Goal: Obtain resource: Download file/media

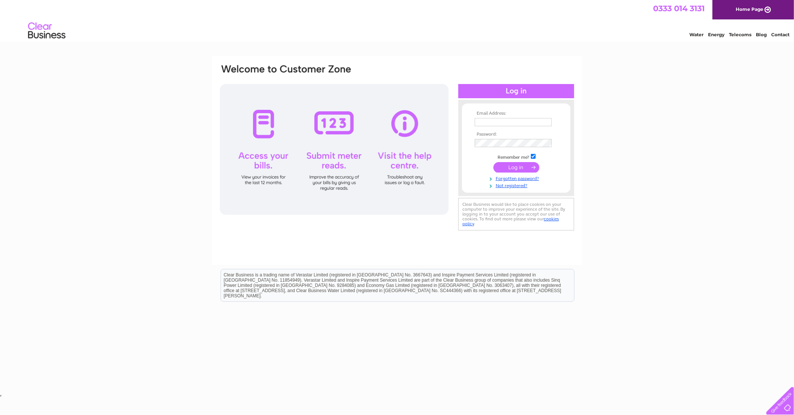
type input "[EMAIL_ADDRESS][DOMAIN_NAME]"
click at [528, 167] on input "submit" at bounding box center [517, 167] width 46 height 10
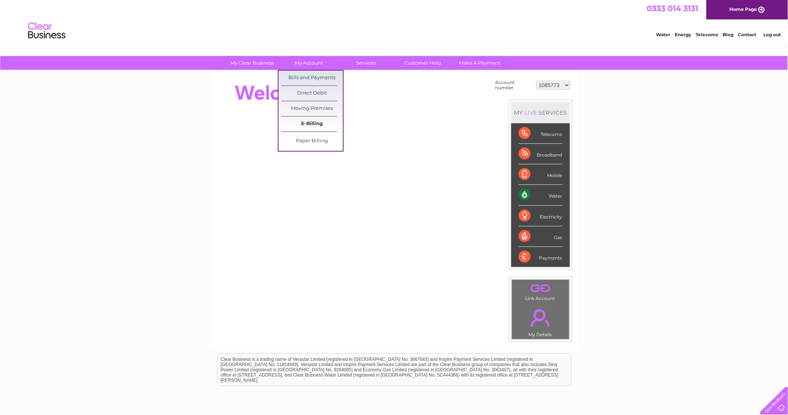
click at [313, 121] on link "E-Billing" at bounding box center [312, 124] width 62 height 15
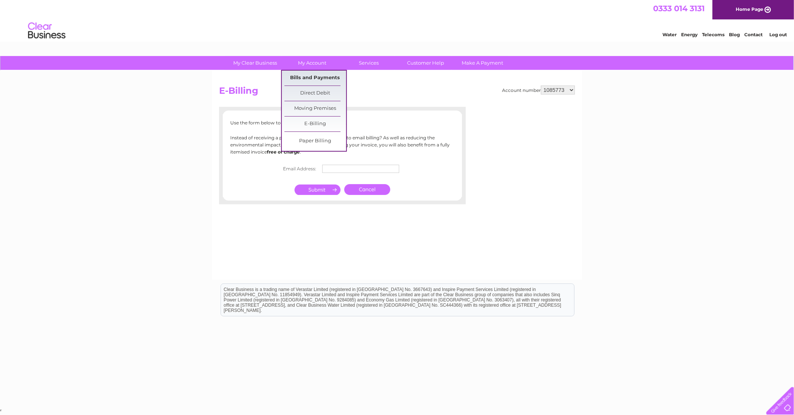
click at [316, 73] on link "Bills and Payments" at bounding box center [316, 78] width 62 height 15
click at [318, 76] on link "Bills and Payments" at bounding box center [316, 78] width 62 height 15
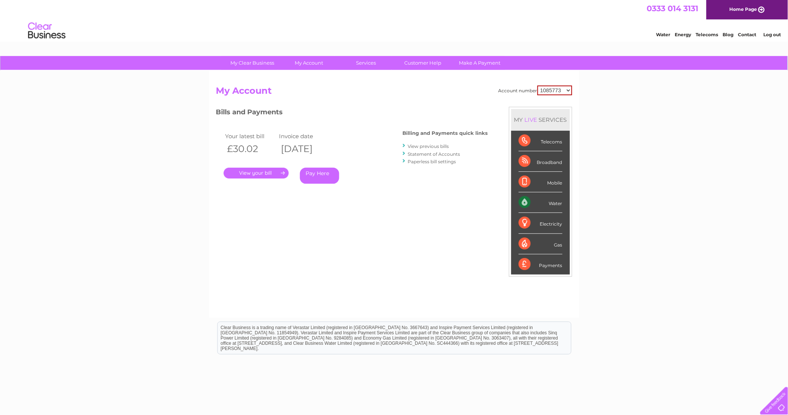
click at [445, 145] on link "View previous bills" at bounding box center [428, 147] width 41 height 6
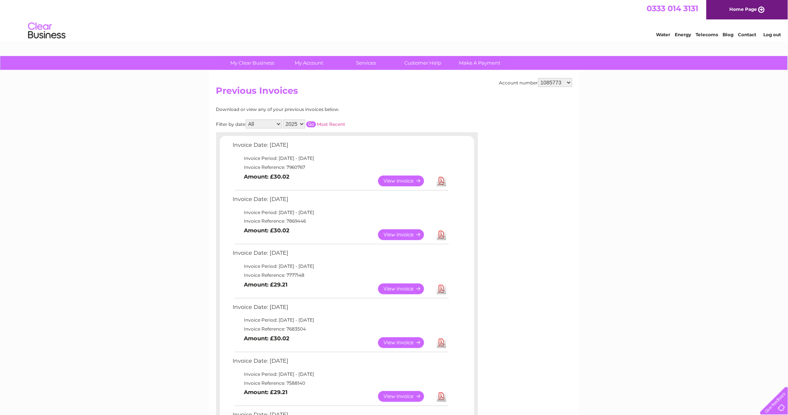
click at [442, 181] on link "Download" at bounding box center [441, 181] width 9 height 11
click at [569, 83] on select "1085773 30266630 30313737" at bounding box center [555, 82] width 34 height 9
select select "30266630"
click at [538, 78] on select "1085773 30266630 30313737" at bounding box center [555, 82] width 34 height 9
click at [445, 177] on link "Download" at bounding box center [441, 181] width 9 height 11
